Goal: Task Accomplishment & Management: Manage account settings

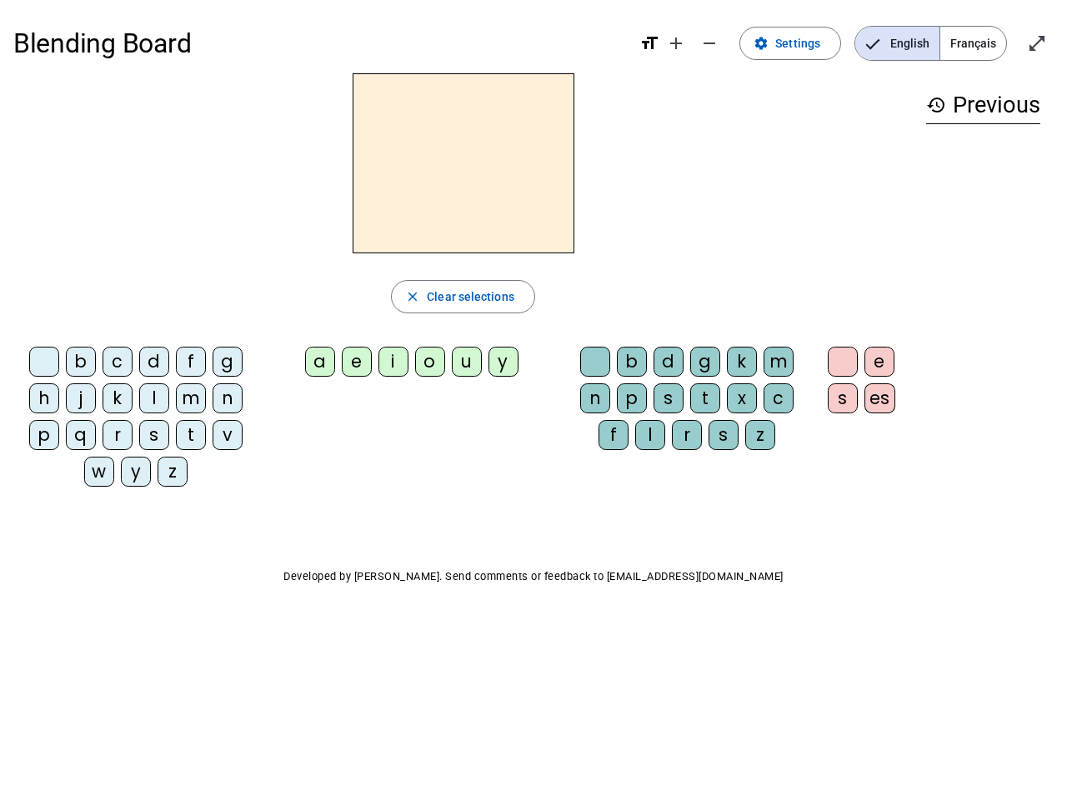
click at [677, 43] on mat-icon "add" at bounding box center [676, 43] width 20 height 20
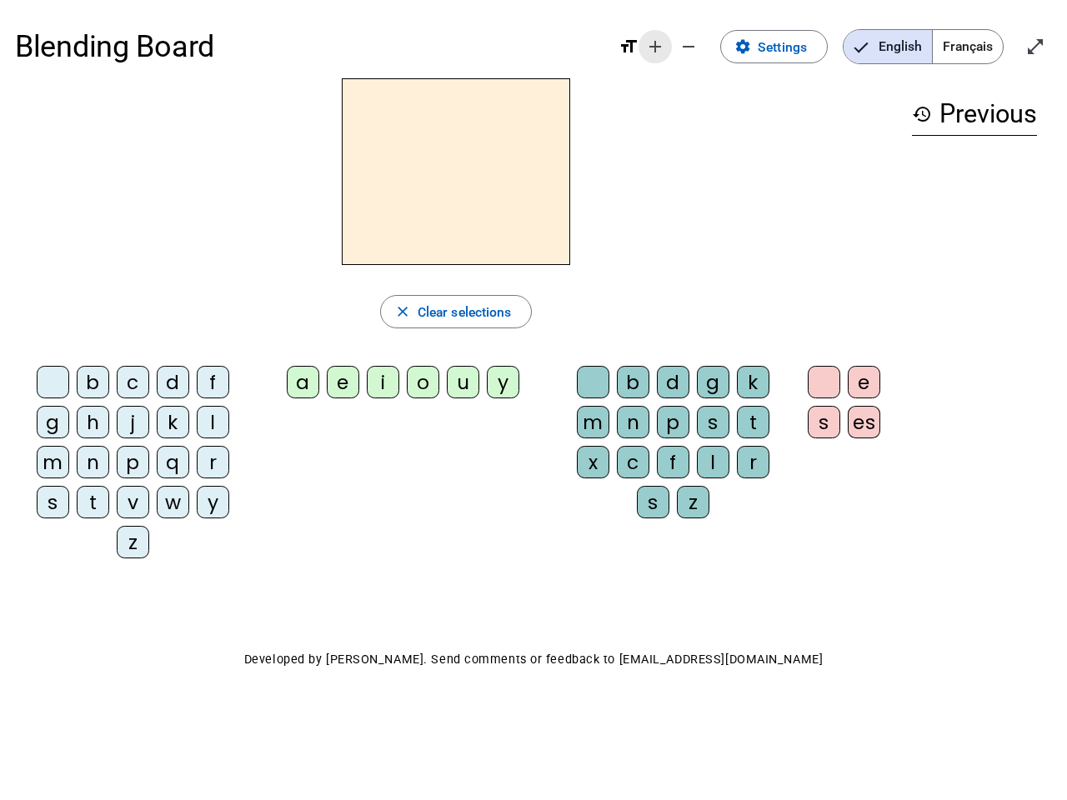
click at [710, 43] on div "Blending Board format_size add remove settings Settings English Français open_i…" at bounding box center [533, 46] width 1037 height 63
click at [791, 43] on span "Settings" at bounding box center [782, 47] width 49 height 23
click at [897, 43] on span "English" at bounding box center [888, 46] width 88 height 33
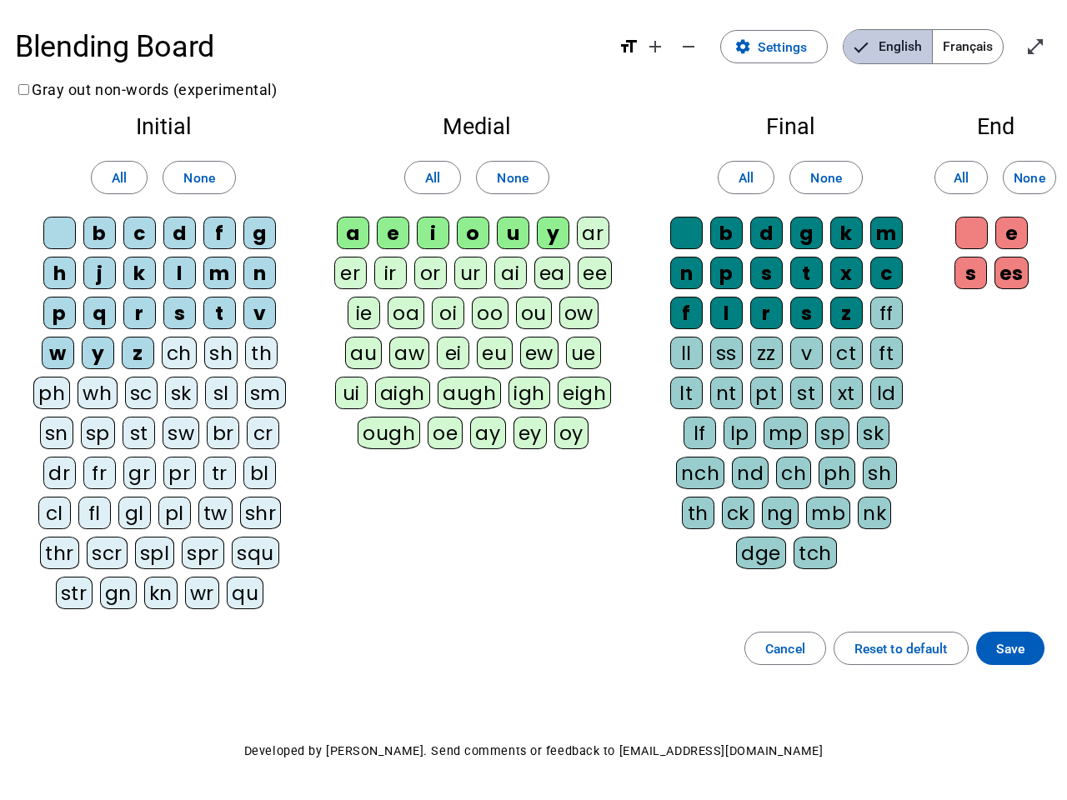
click at [897, 43] on span "English" at bounding box center [888, 46] width 88 height 33
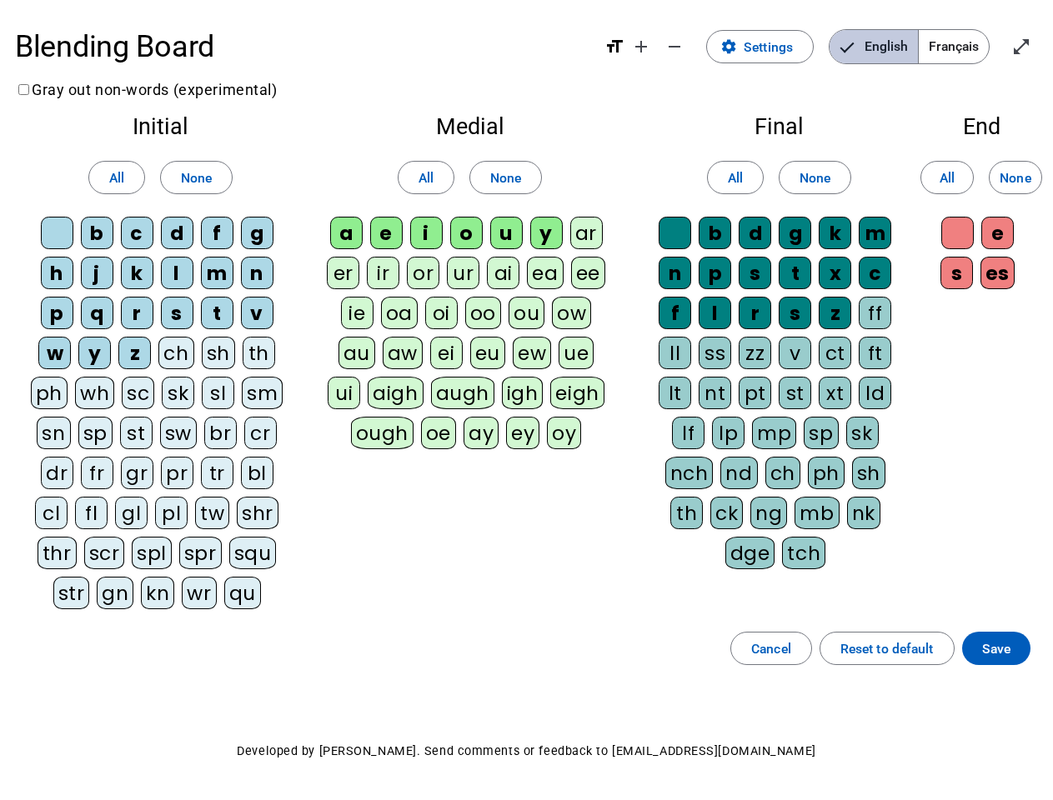
click at [973, 43] on span "Français" at bounding box center [954, 46] width 70 height 33
click at [973, 43] on span "Français" at bounding box center [941, 46] width 95 height 33
click at [1037, 43] on span "Enter full screen" at bounding box center [1021, 47] width 40 height 40
click at [463, 297] on letter-bubble "oi" at bounding box center [445, 317] width 40 height 40
click at [48, 365] on div "w" at bounding box center [54, 353] width 33 height 33
